Goal: Task Accomplishment & Management: Manage account settings

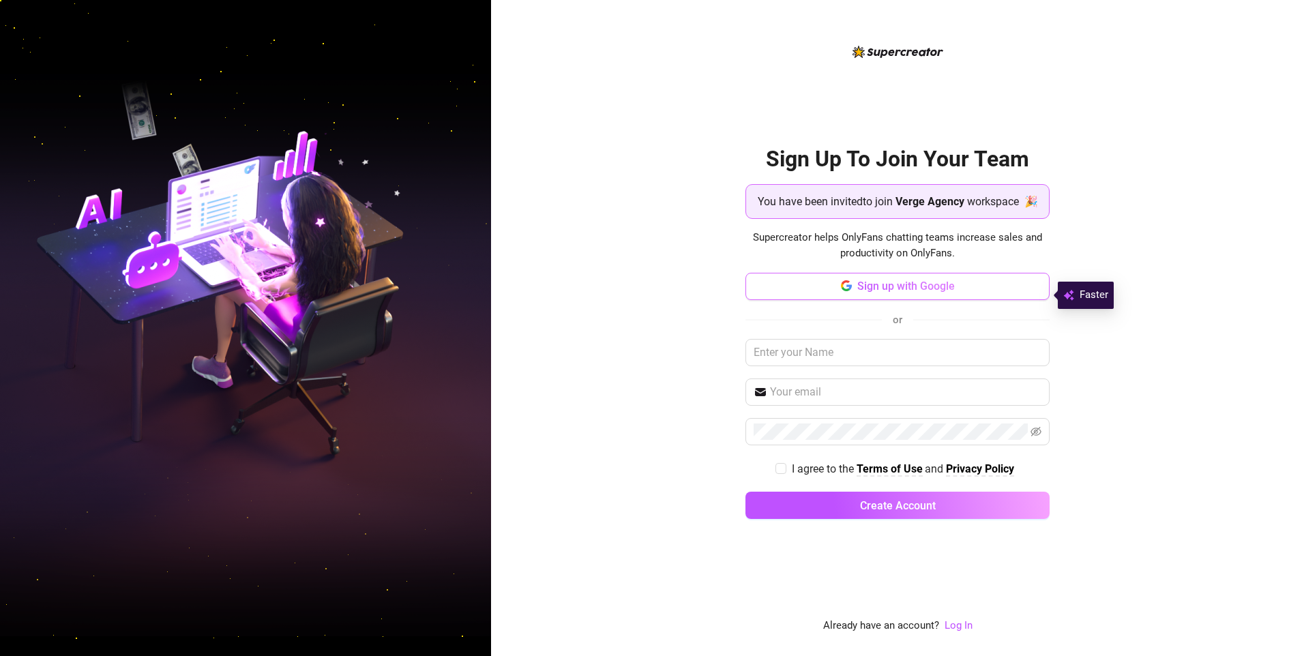
click at [901, 293] on span "Sign up with Google" at bounding box center [907, 286] width 98 height 13
click at [863, 300] on button "Sign up with Google" at bounding box center [898, 286] width 304 height 27
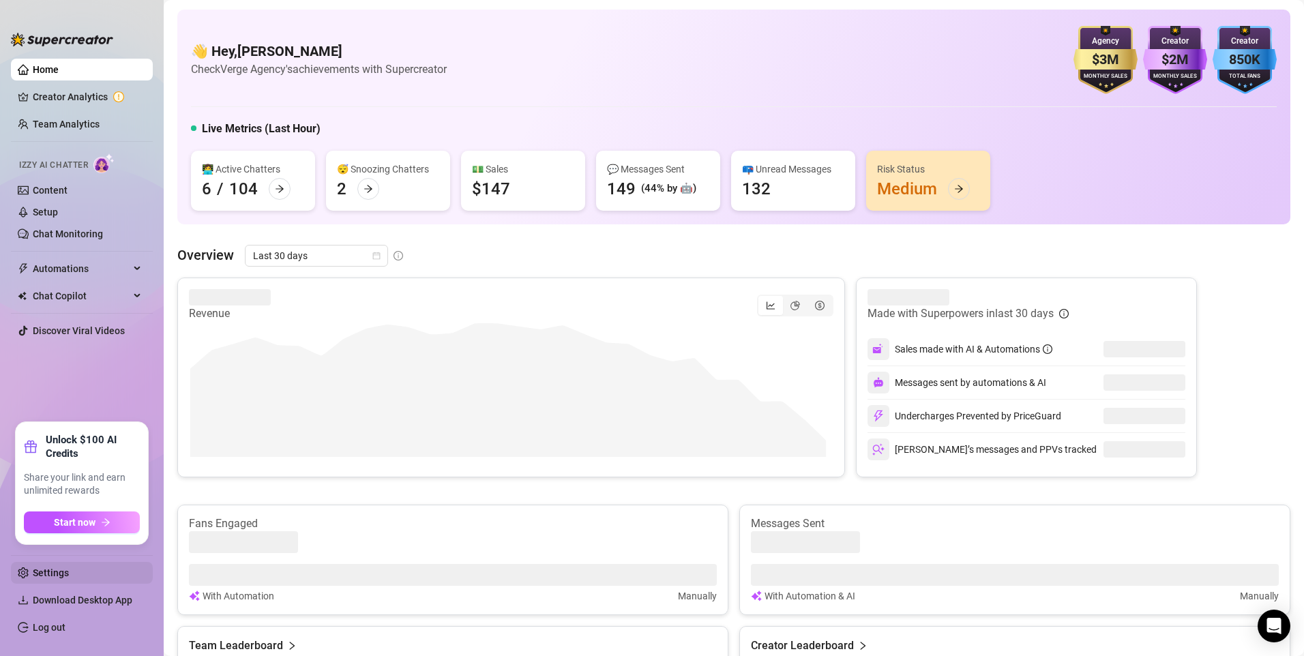
click at [69, 570] on link "Settings" at bounding box center [51, 573] width 36 height 11
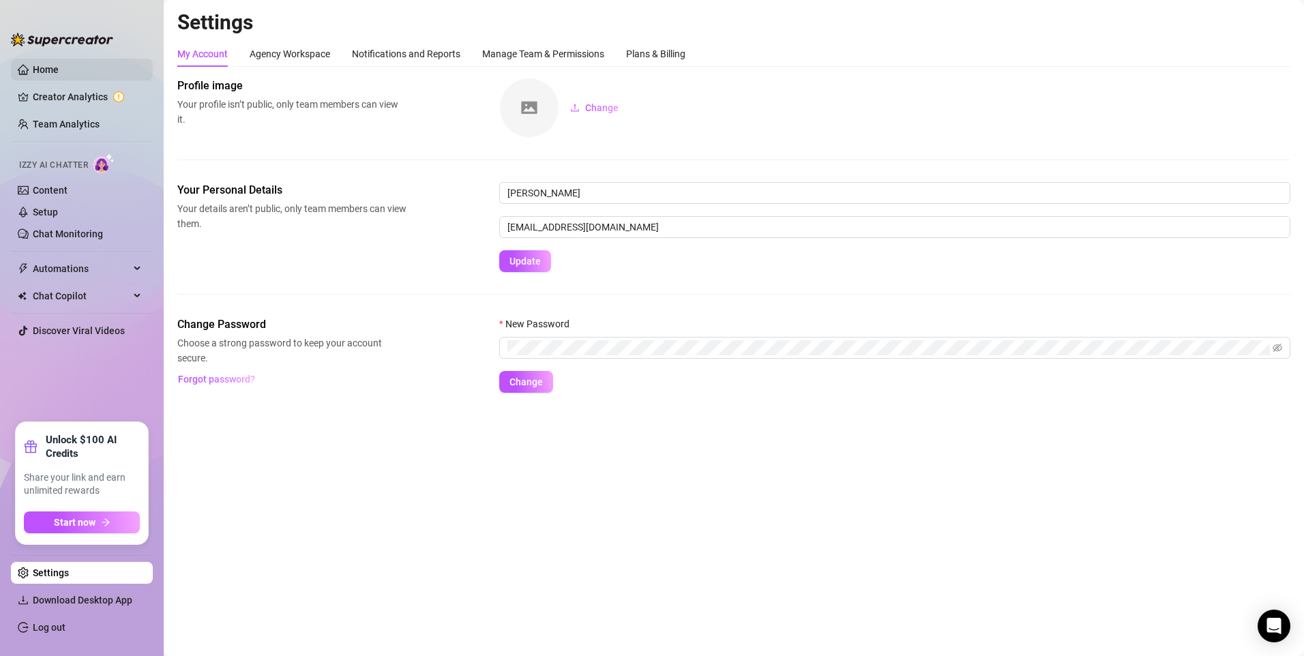
click at [59, 75] on link "Home" at bounding box center [46, 69] width 26 height 11
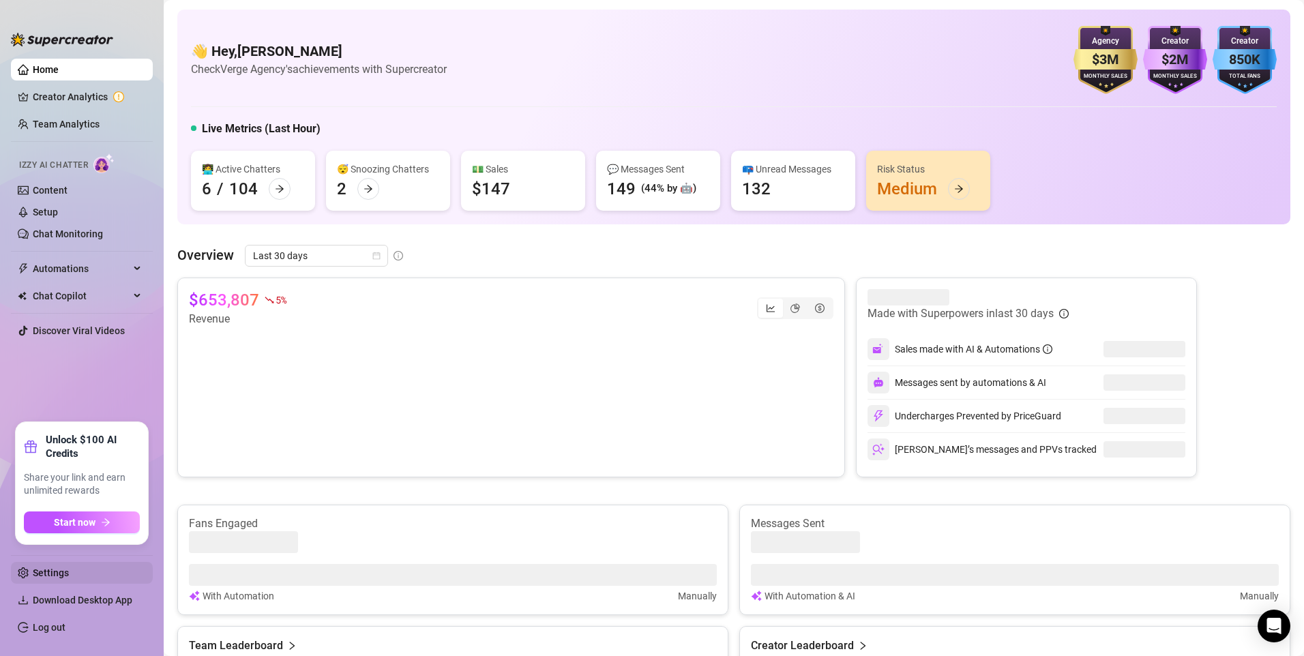
click at [50, 574] on link "Settings" at bounding box center [51, 573] width 36 height 11
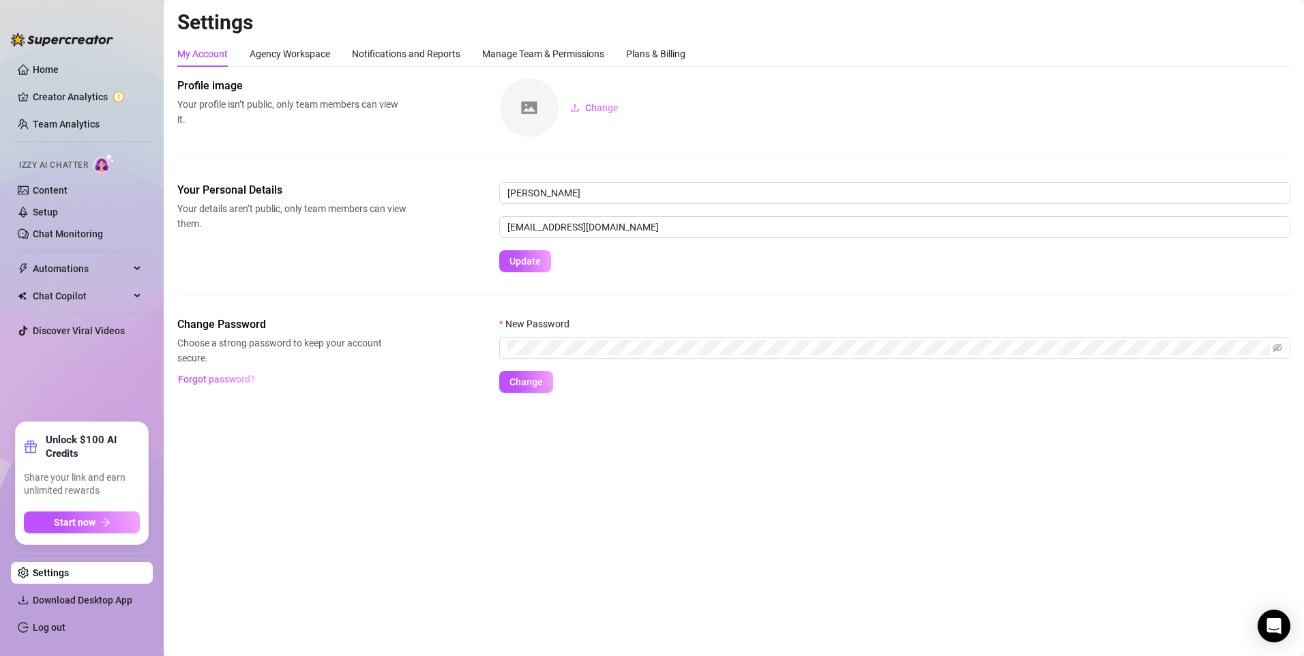
click at [50, 574] on link "Settings" at bounding box center [51, 573] width 36 height 11
click at [59, 69] on link "Home" at bounding box center [46, 69] width 26 height 11
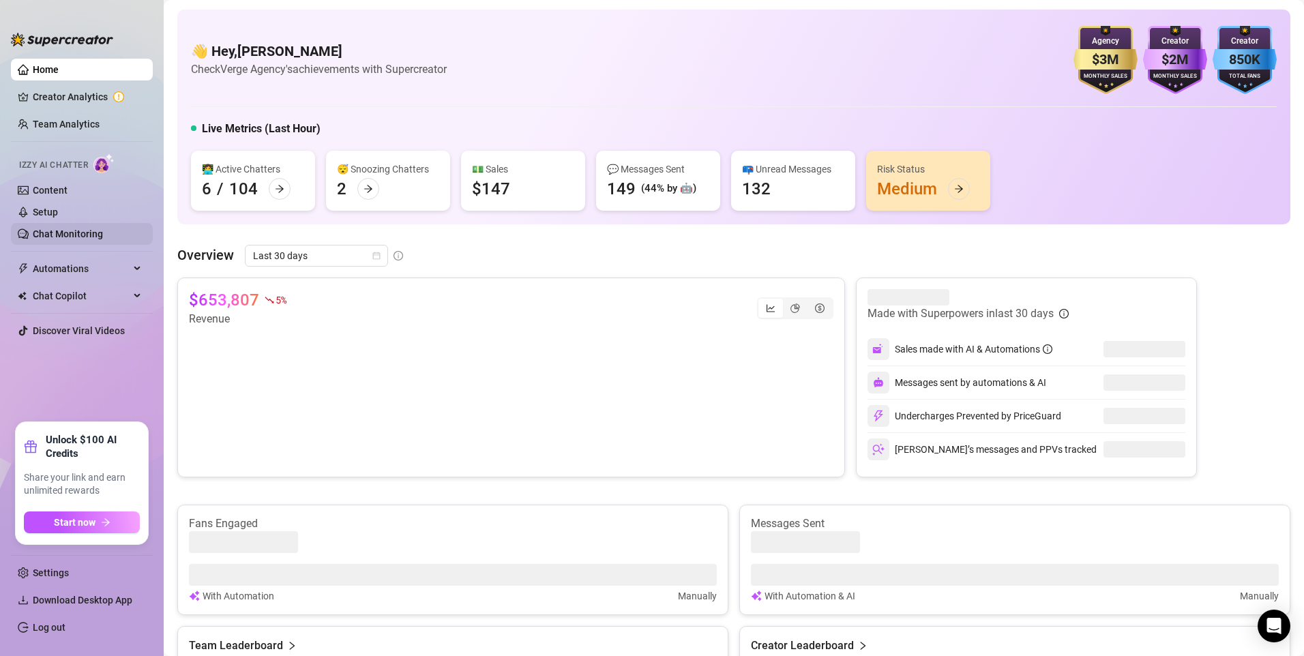
click at [80, 236] on link "Chat Monitoring" at bounding box center [68, 234] width 70 height 11
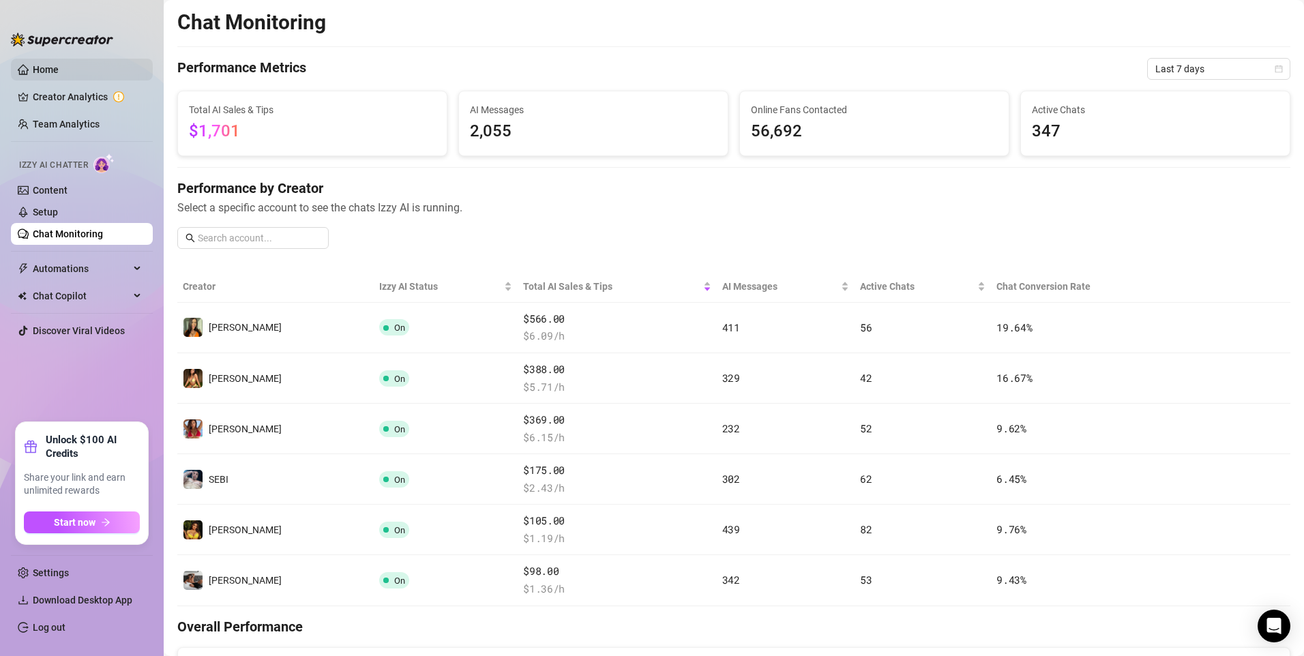
click at [50, 68] on link "Home" at bounding box center [46, 69] width 26 height 11
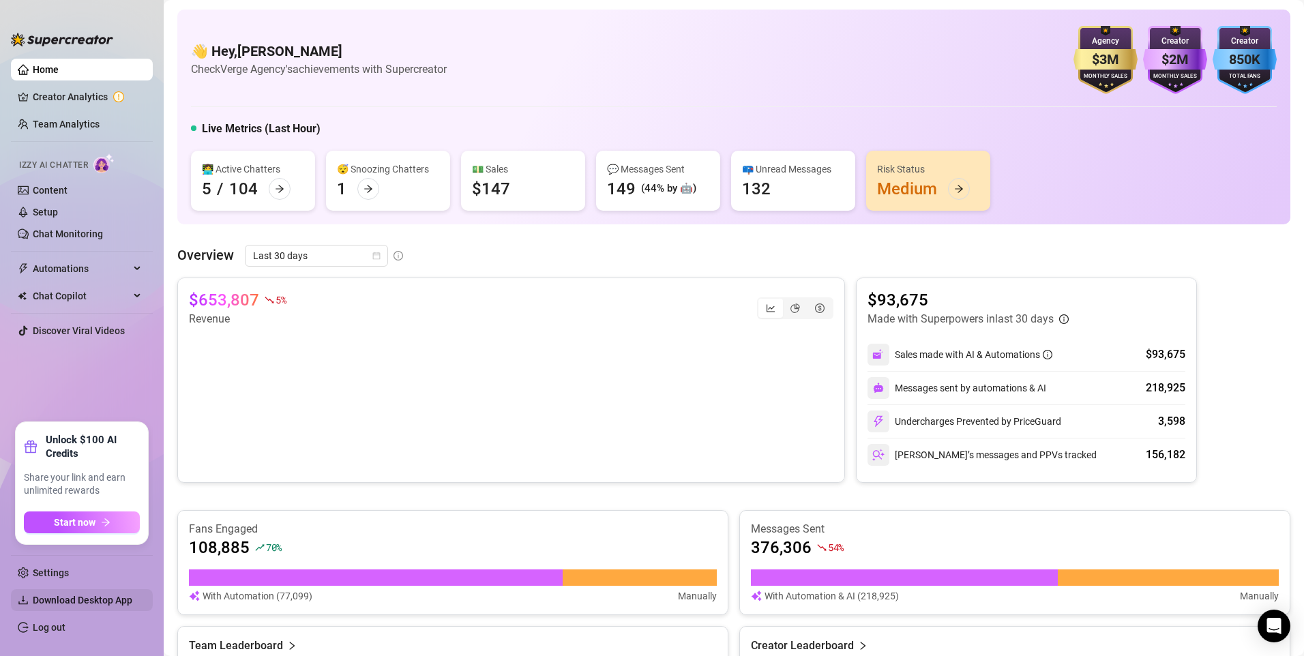
click at [82, 605] on span "Download Desktop App" at bounding box center [83, 600] width 100 height 11
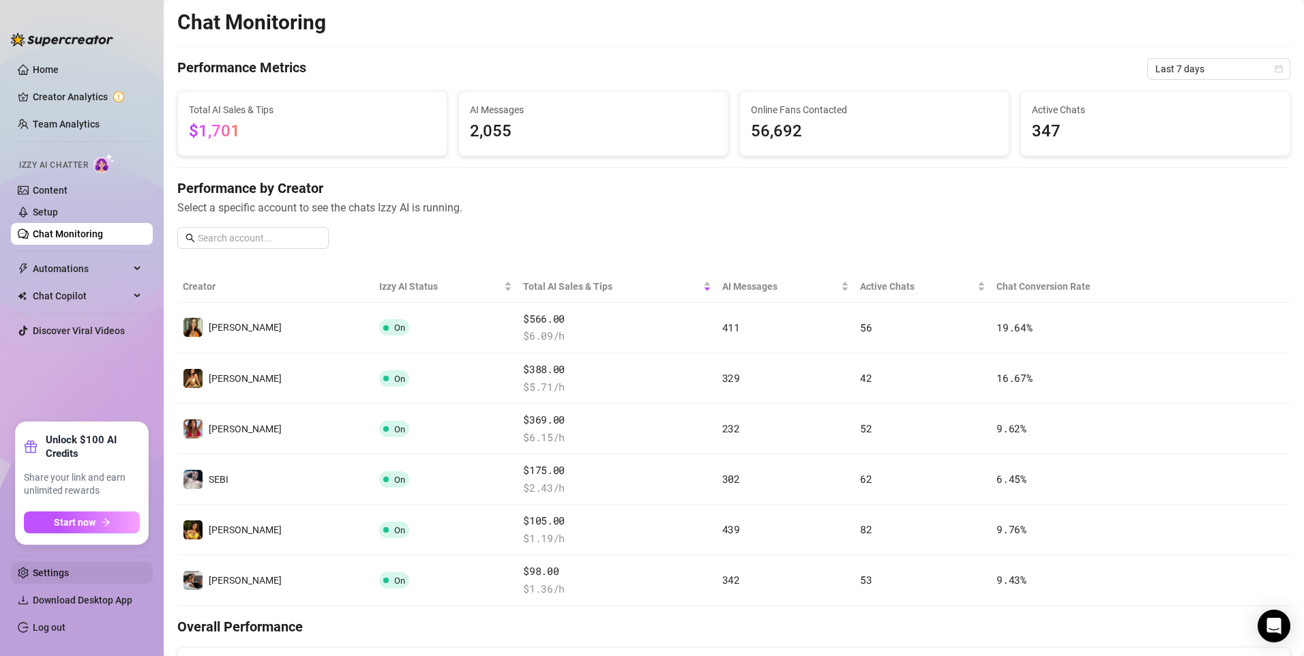
click at [66, 568] on link "Settings" at bounding box center [51, 573] width 36 height 11
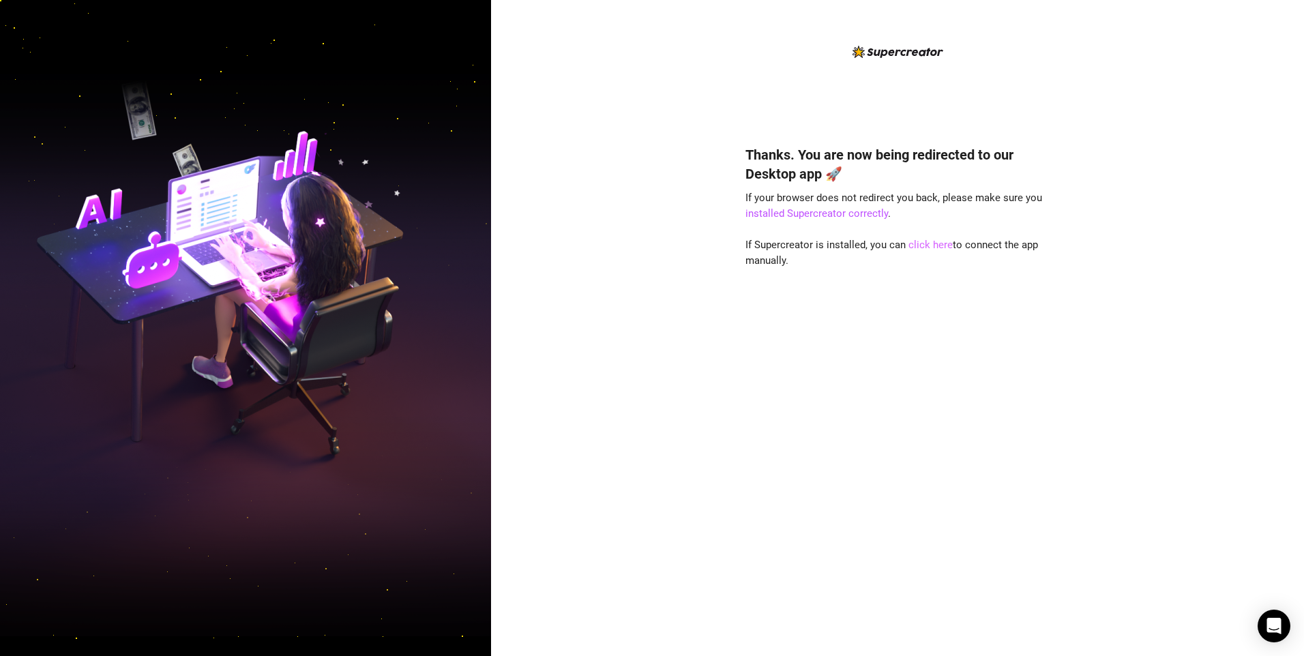
click at [935, 245] on link "click here" at bounding box center [931, 245] width 44 height 12
click at [919, 244] on link "click here" at bounding box center [931, 245] width 44 height 12
